Goal: Navigation & Orientation: Understand site structure

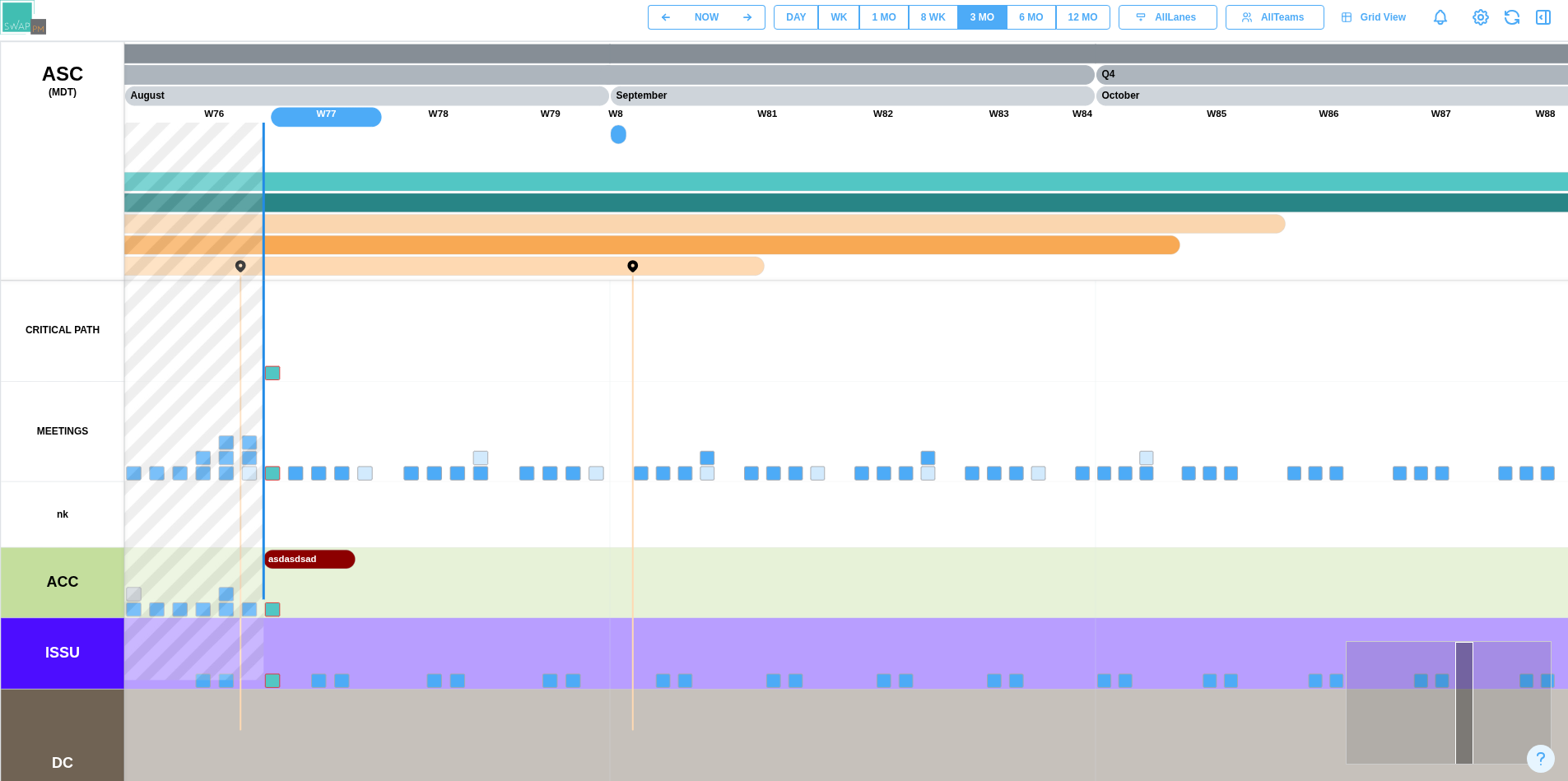
click at [784, 5] on button "DAY" at bounding box center [796, 18] width 45 height 25
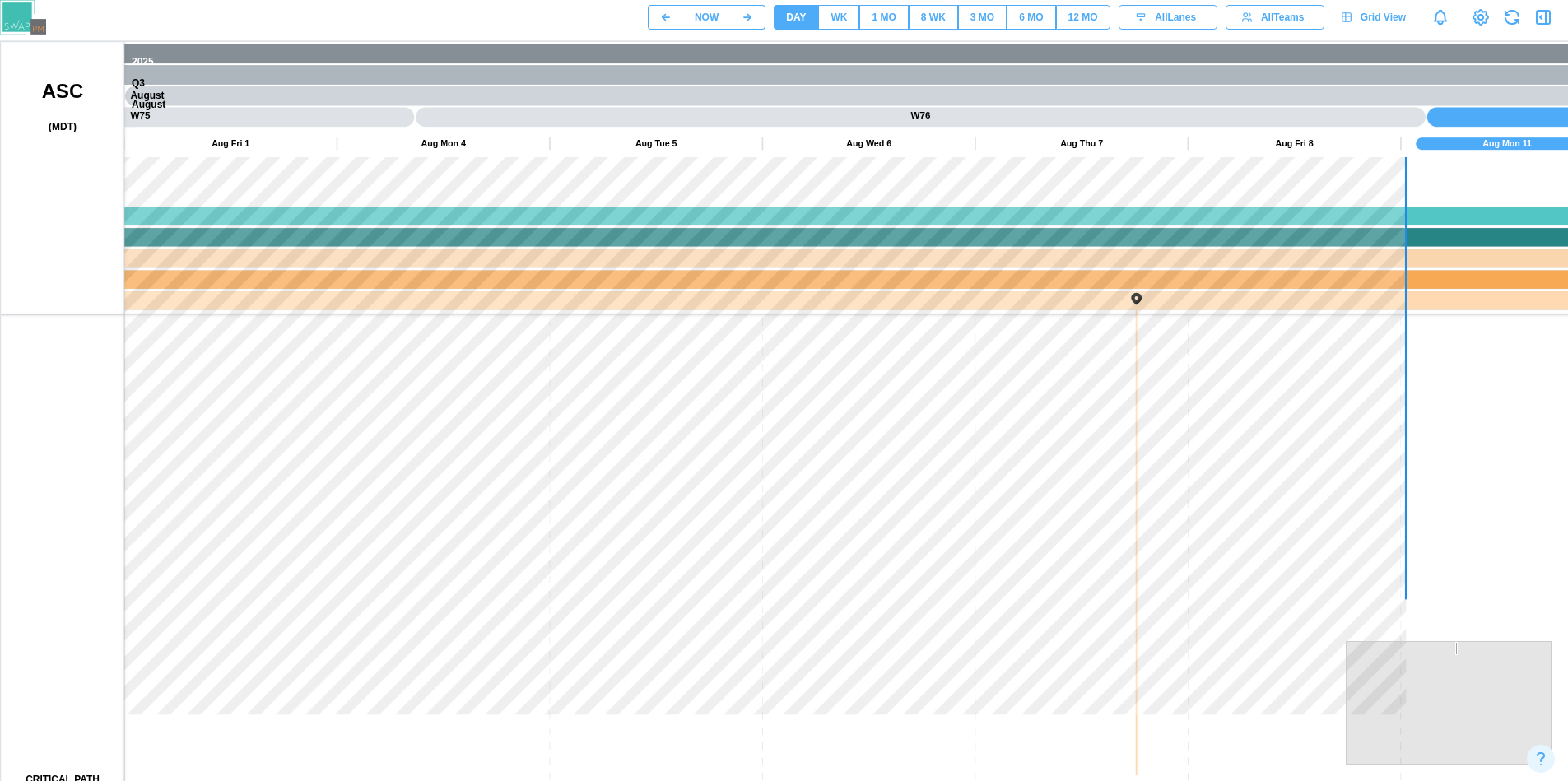
click at [789, 19] on div "DAY" at bounding box center [796, 18] width 20 height 16
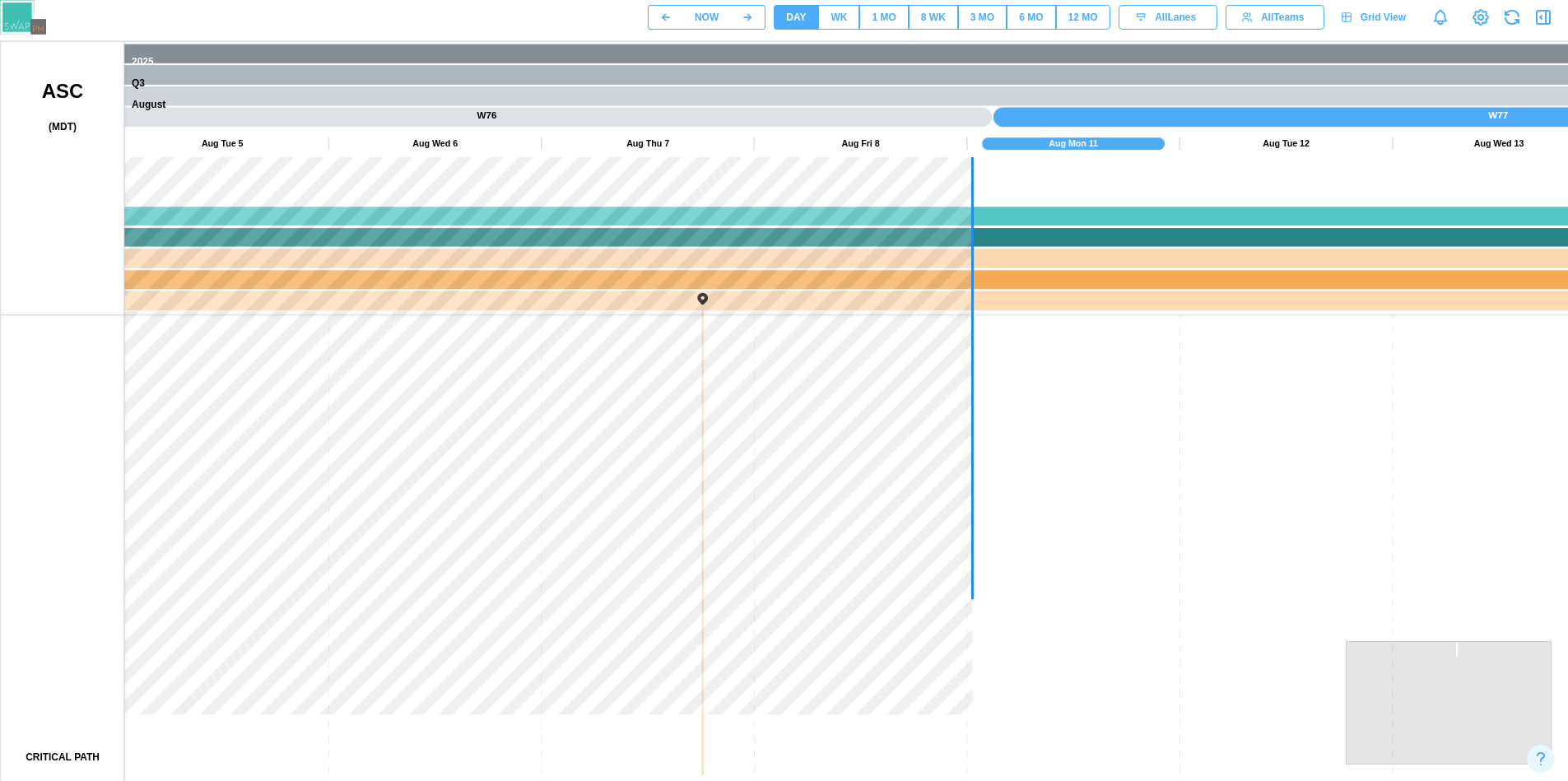
drag, startPoint x: 1068, startPoint y: 463, endPoint x: 562, endPoint y: 421, distance: 507.7
click at [562, 421] on canvas at bounding box center [791, 454] width 1580 height 823
drag, startPoint x: 770, startPoint y: 563, endPoint x: 617, endPoint y: 448, distance: 191.4
click at [617, 448] on canvas at bounding box center [791, 454] width 1580 height 823
drag, startPoint x: 761, startPoint y: 612, endPoint x: 658, endPoint y: 443, distance: 197.9
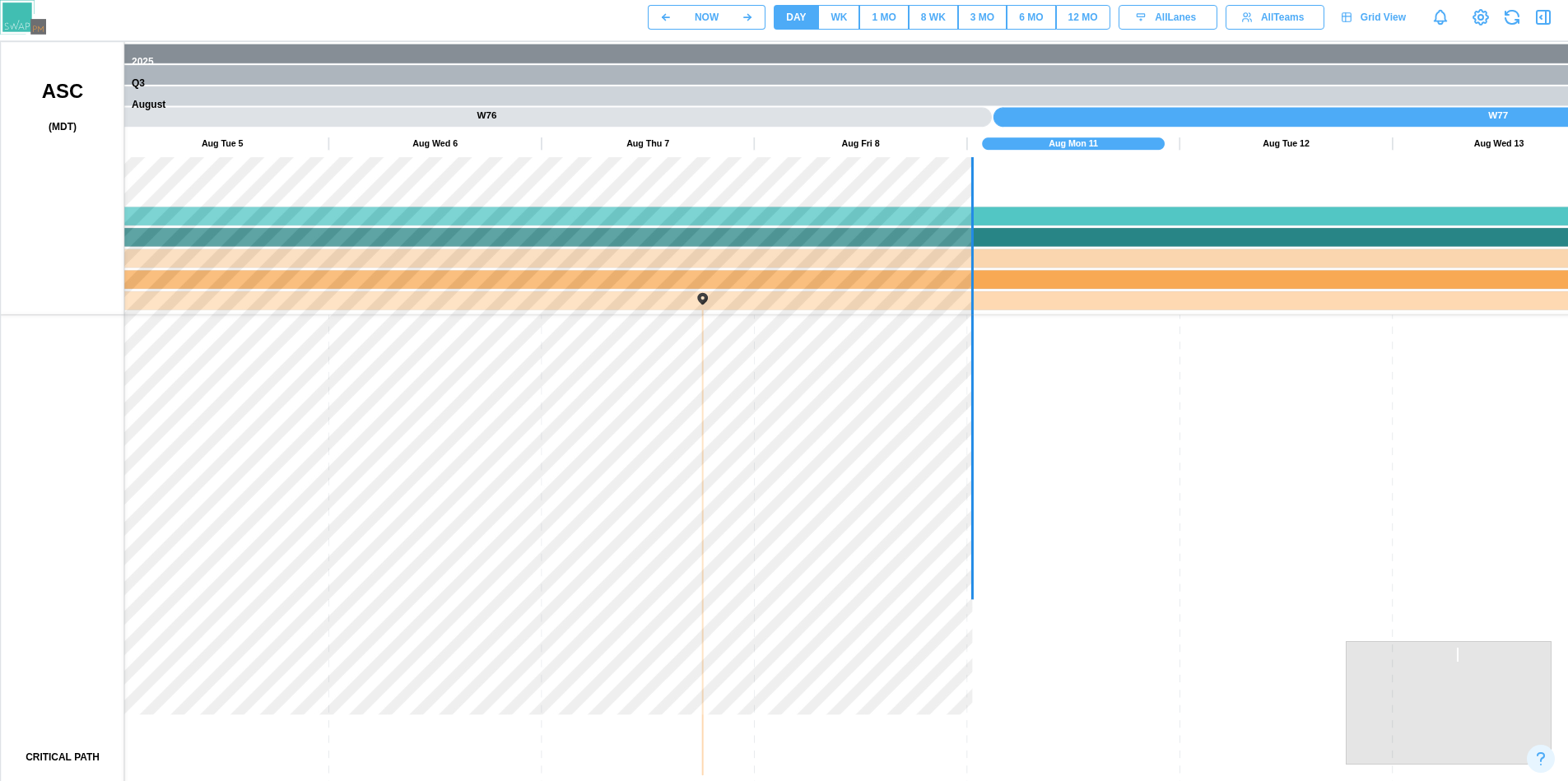
click at [659, 442] on canvas at bounding box center [791, 454] width 1580 height 823
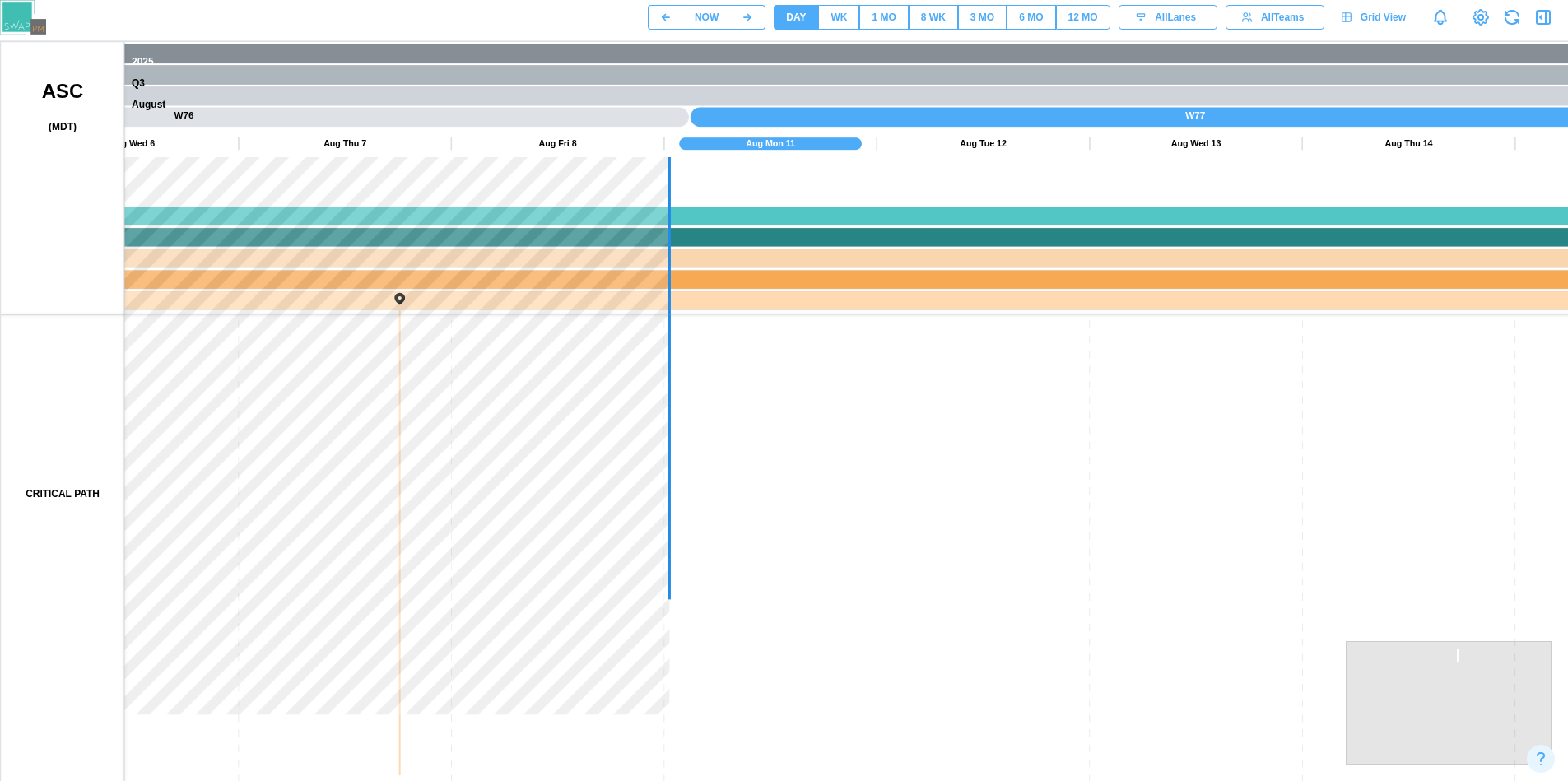
click at [721, 424] on canvas at bounding box center [791, 454] width 1580 height 823
drag, startPoint x: 688, startPoint y: 508, endPoint x: 693, endPoint y: 562, distance: 54.2
click at [697, 414] on canvas at bounding box center [791, 454] width 1580 height 823
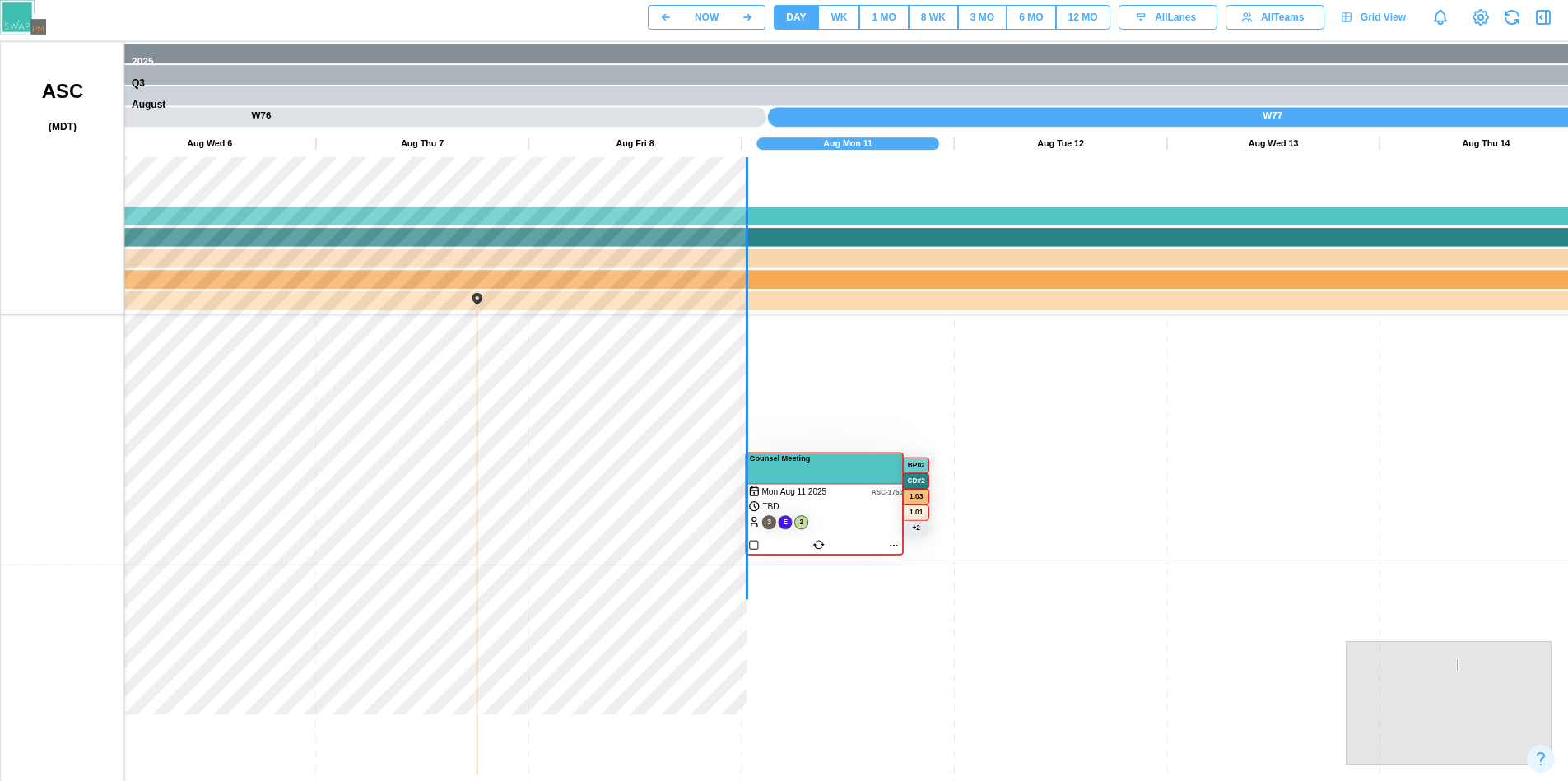
drag, startPoint x: 684, startPoint y: 469, endPoint x: 677, endPoint y: 541, distance: 72.3
click at [684, 458] on canvas at bounding box center [791, 454] width 1580 height 823
click at [660, 382] on canvas at bounding box center [791, 454] width 1580 height 823
drag, startPoint x: 668, startPoint y: 535, endPoint x: 648, endPoint y: 635, distance: 102.0
click at [681, 403] on canvas at bounding box center [791, 454] width 1580 height 823
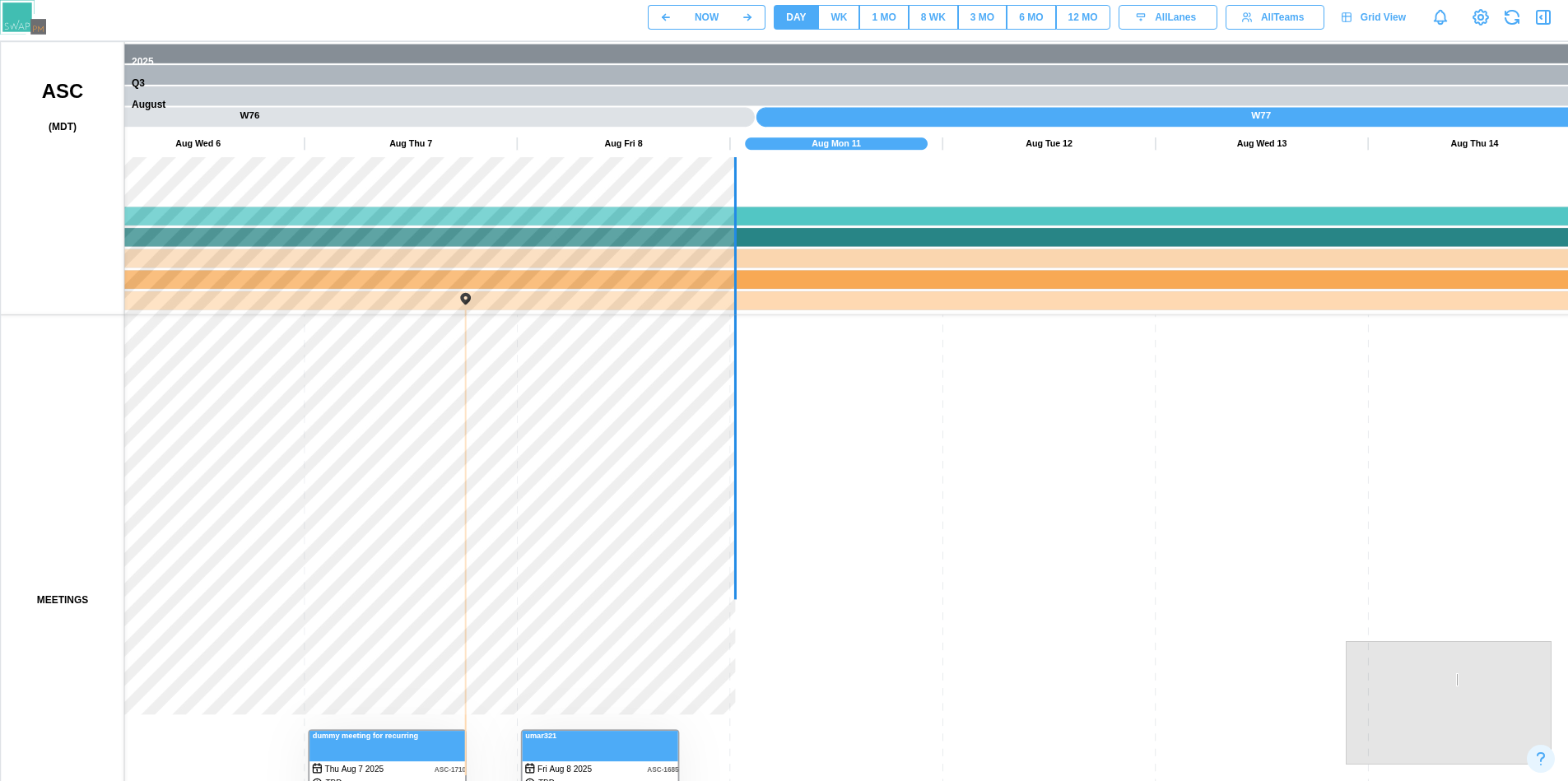
drag, startPoint x: 648, startPoint y: 635, endPoint x: 679, endPoint y: 608, distance: 41.1
click at [682, 417] on canvas at bounding box center [791, 454] width 1580 height 823
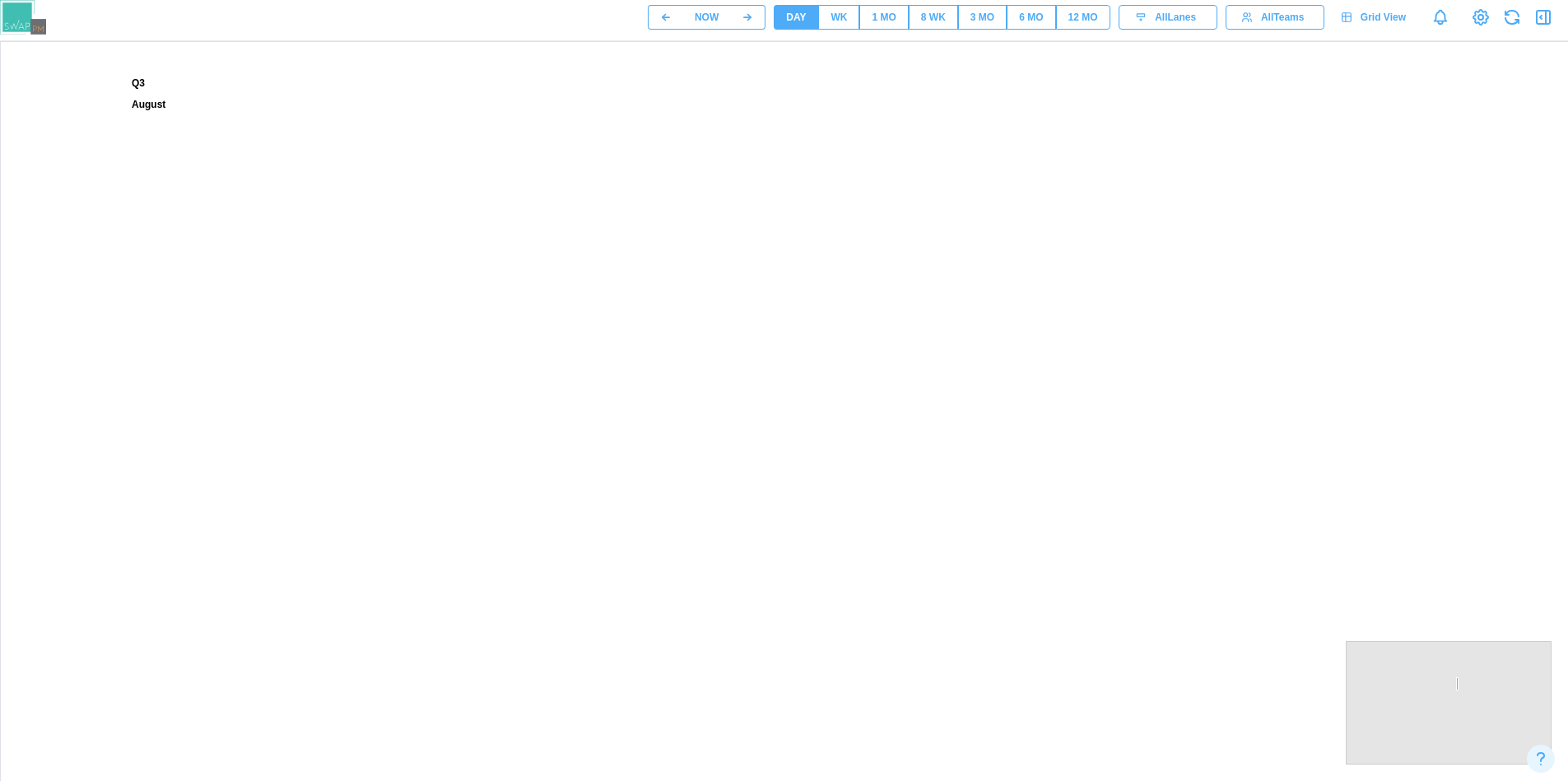
drag, startPoint x: 684, startPoint y: 597, endPoint x: 827, endPoint y: 586, distance: 143.4
click at [827, 586] on canvas at bounding box center [791, 454] width 1580 height 823
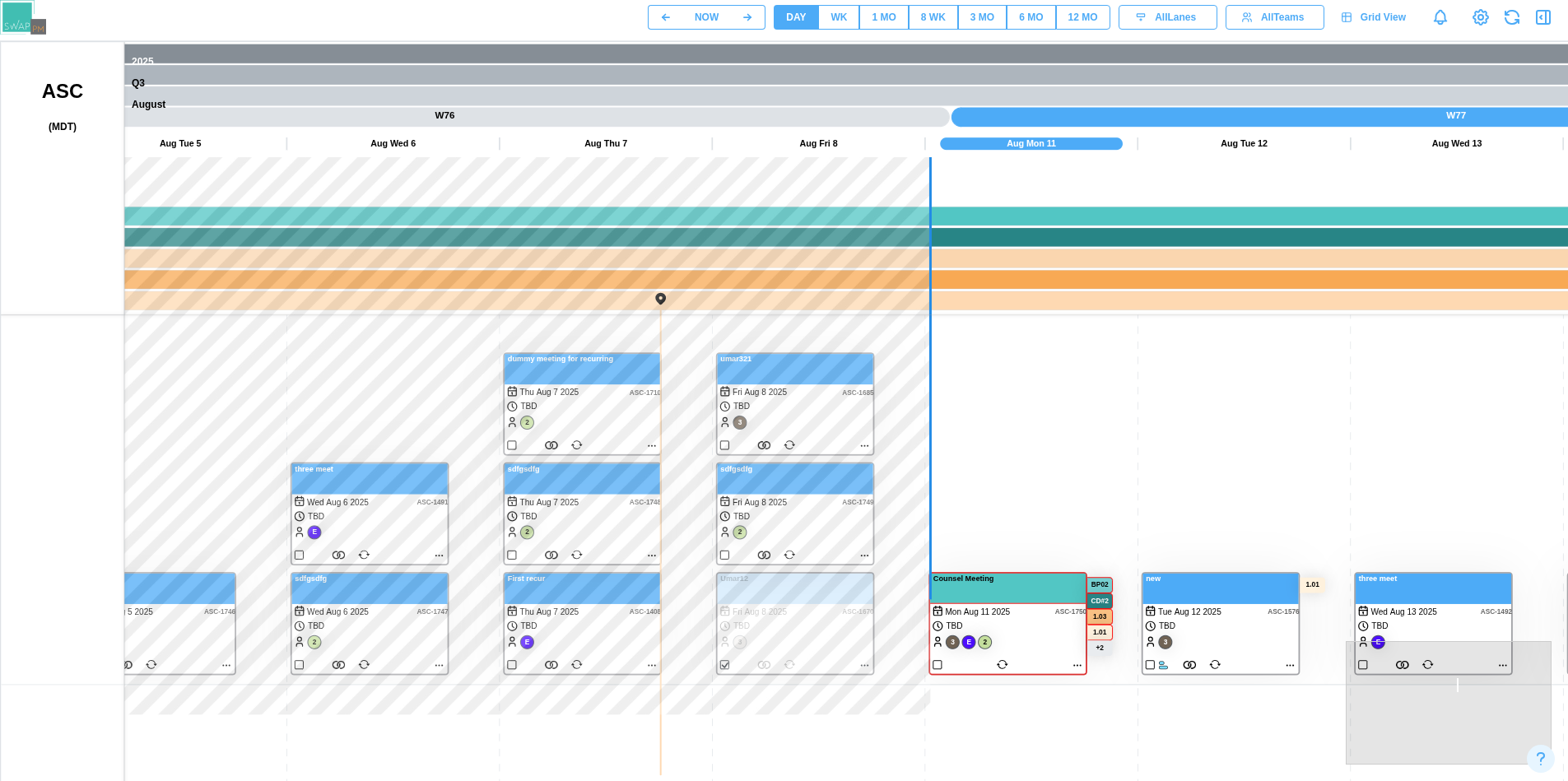
drag, startPoint x: 735, startPoint y: 496, endPoint x: 703, endPoint y: 537, distance: 52.0
click at [703, 537] on canvas at bounding box center [791, 454] width 1580 height 823
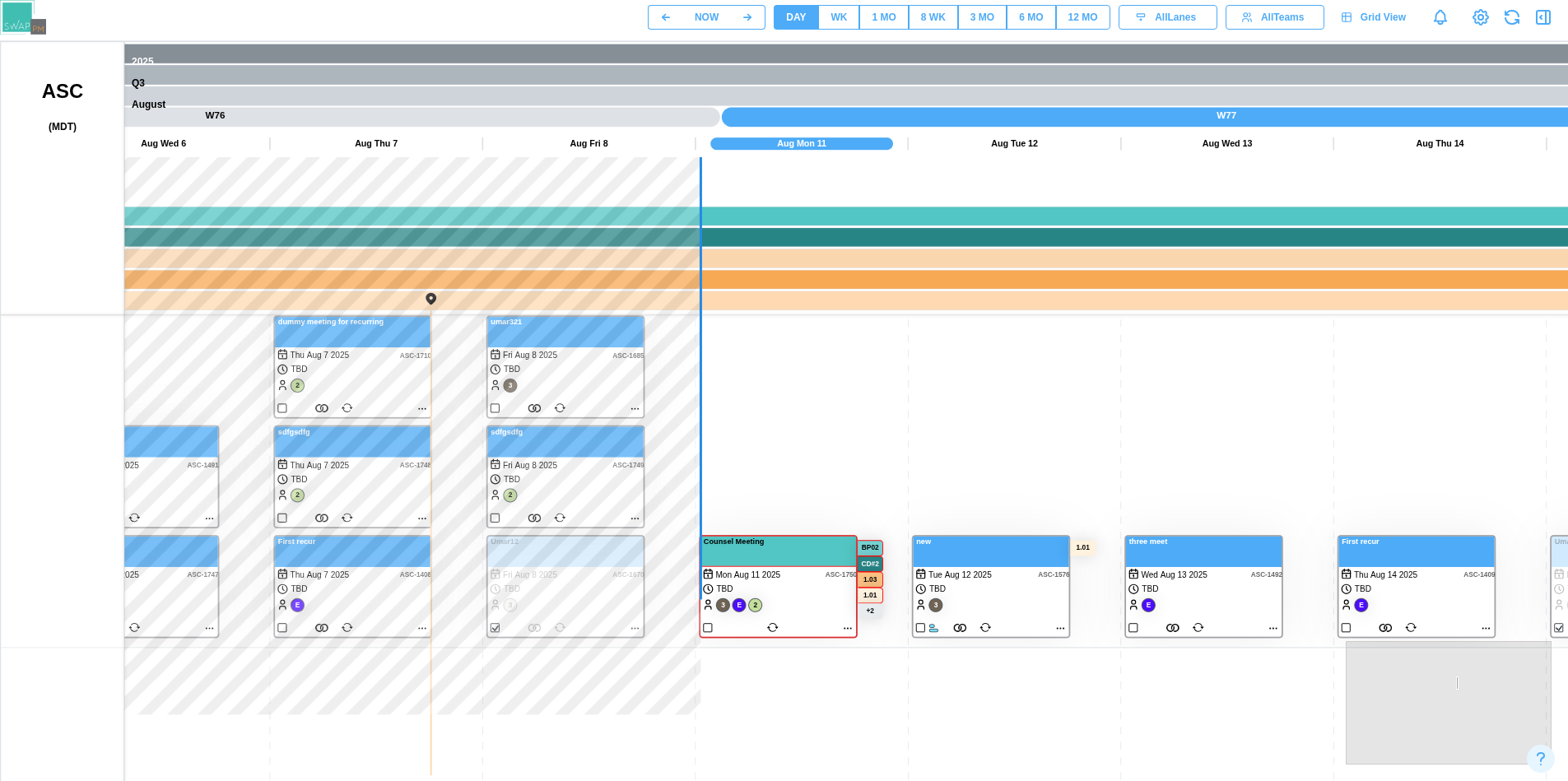
drag, startPoint x: 735, startPoint y: 491, endPoint x: 1066, endPoint y: 564, distance: 339.0
click at [1066, 564] on canvas at bounding box center [791, 454] width 1580 height 823
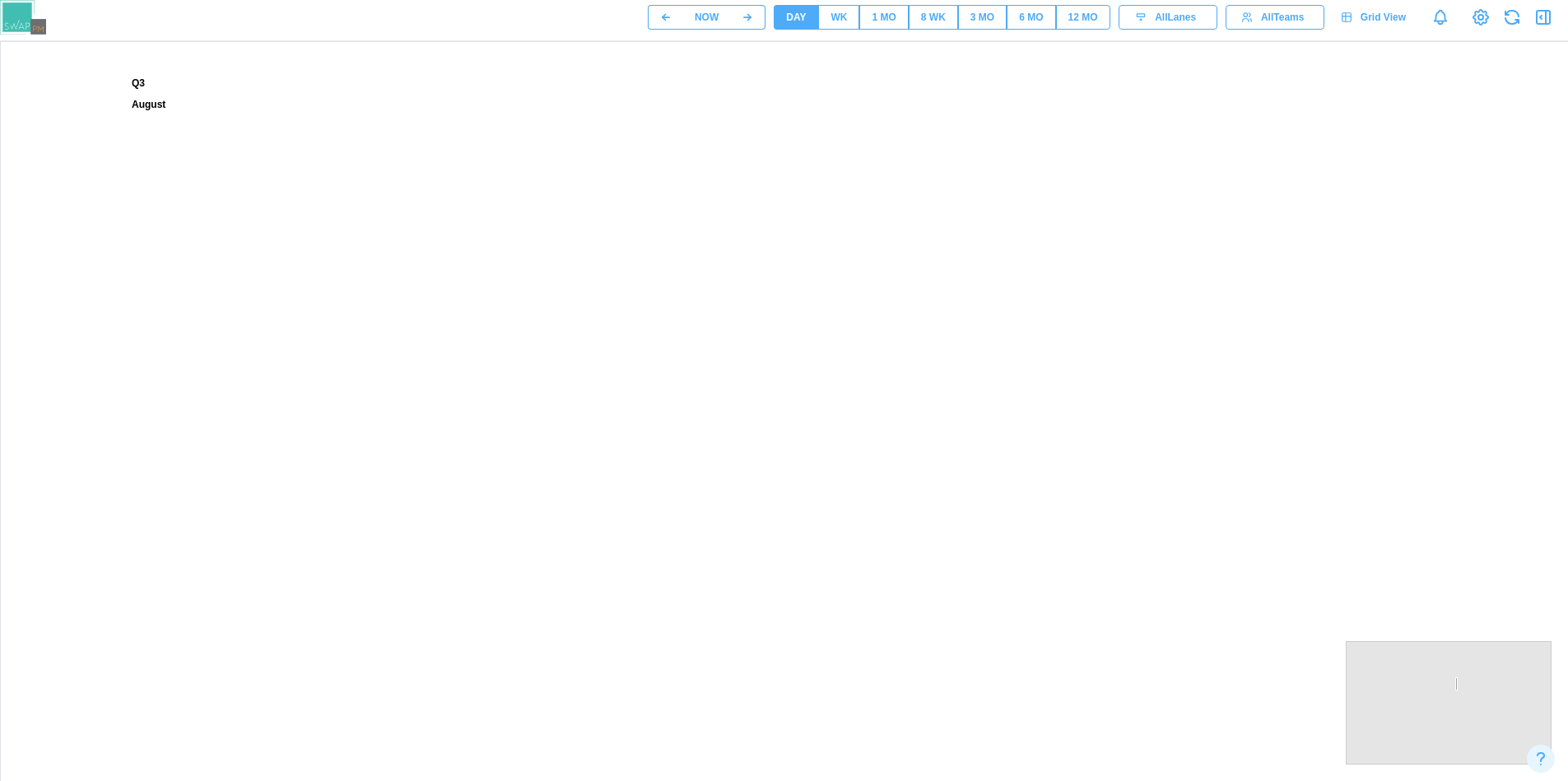
drag, startPoint x: 1033, startPoint y: 578, endPoint x: 1359, endPoint y: 505, distance: 334.1
click at [1359, 505] on canvas at bounding box center [791, 454] width 1580 height 823
click at [1049, 455] on canvas at bounding box center [791, 454] width 1580 height 823
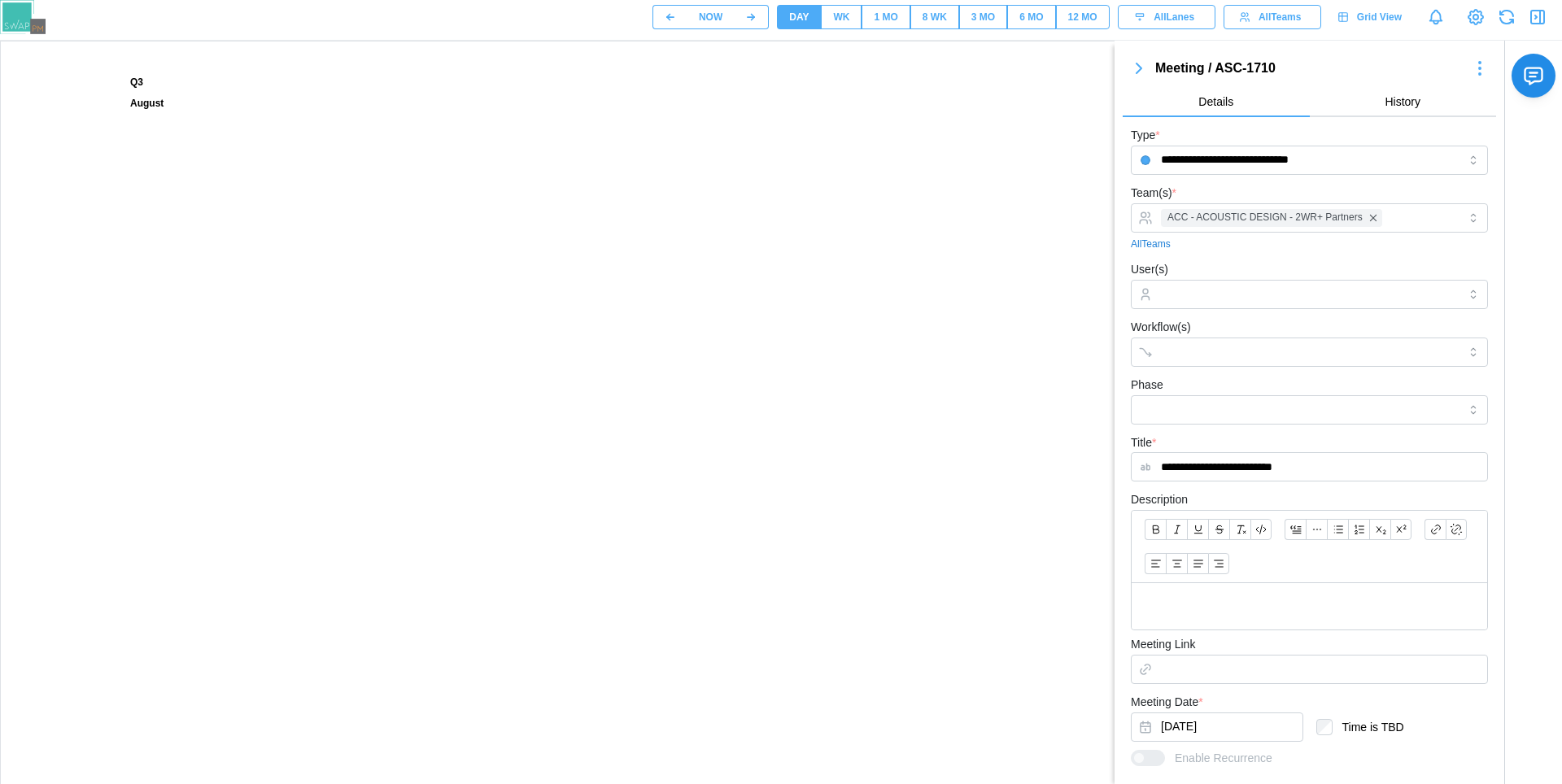
click at [1531, 15] on icon "button" at bounding box center [1537, 16] width 13 height 13
